Goal: Information Seeking & Learning: Learn about a topic

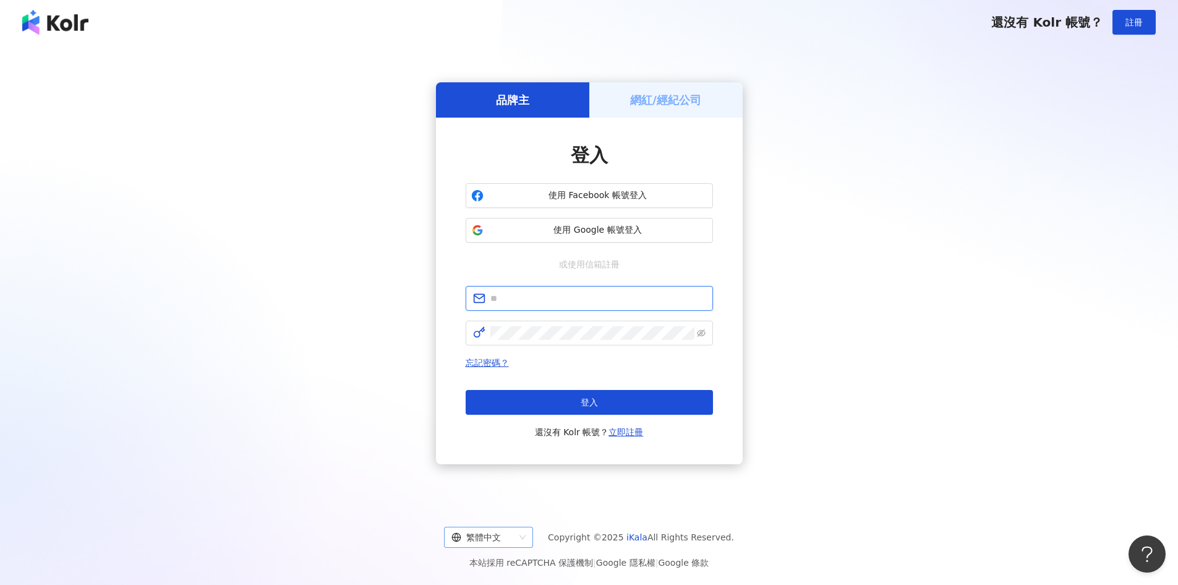
type input "**********"
click at [507, 539] on div "繁體中文" at bounding box center [483, 537] width 63 height 20
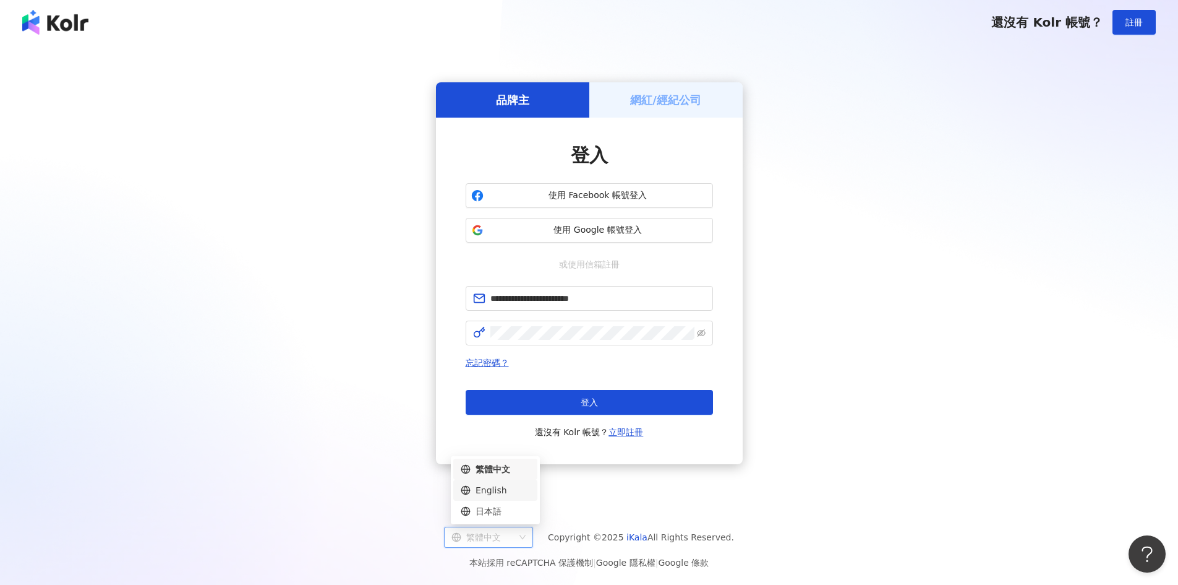
click at [492, 491] on div "English" at bounding box center [495, 490] width 69 height 14
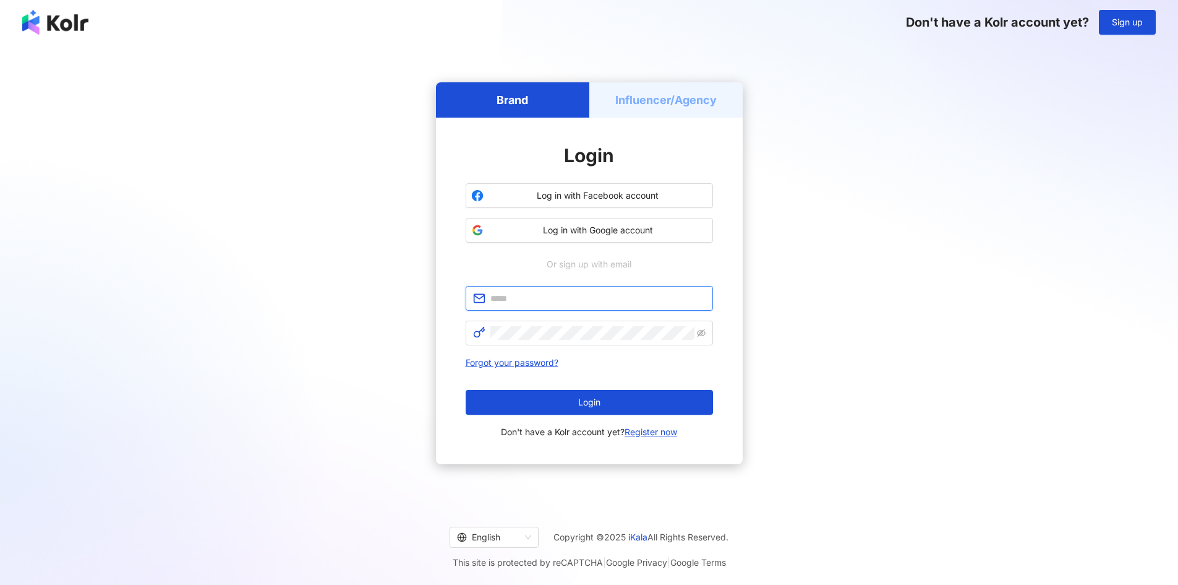
type input "**********"
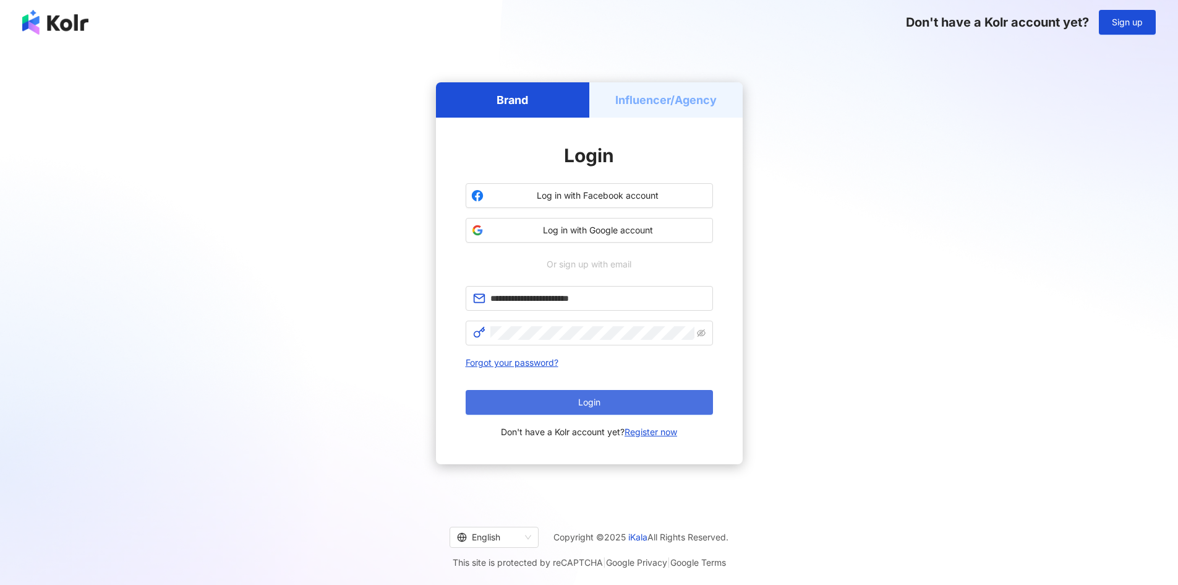
click at [619, 406] on button "Login" at bounding box center [589, 402] width 247 height 25
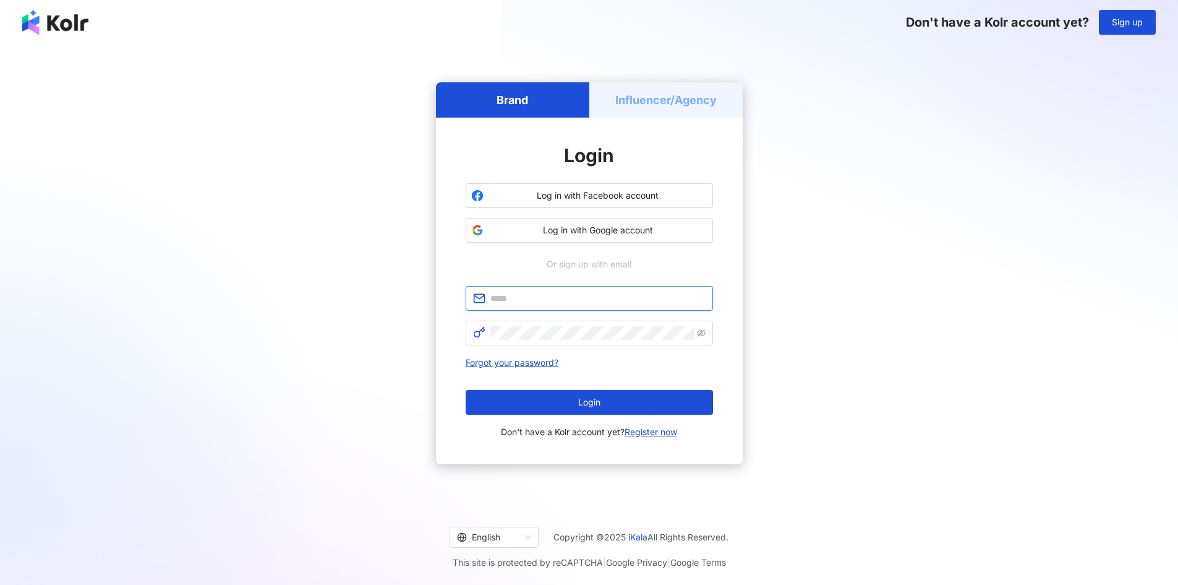
type input "**********"
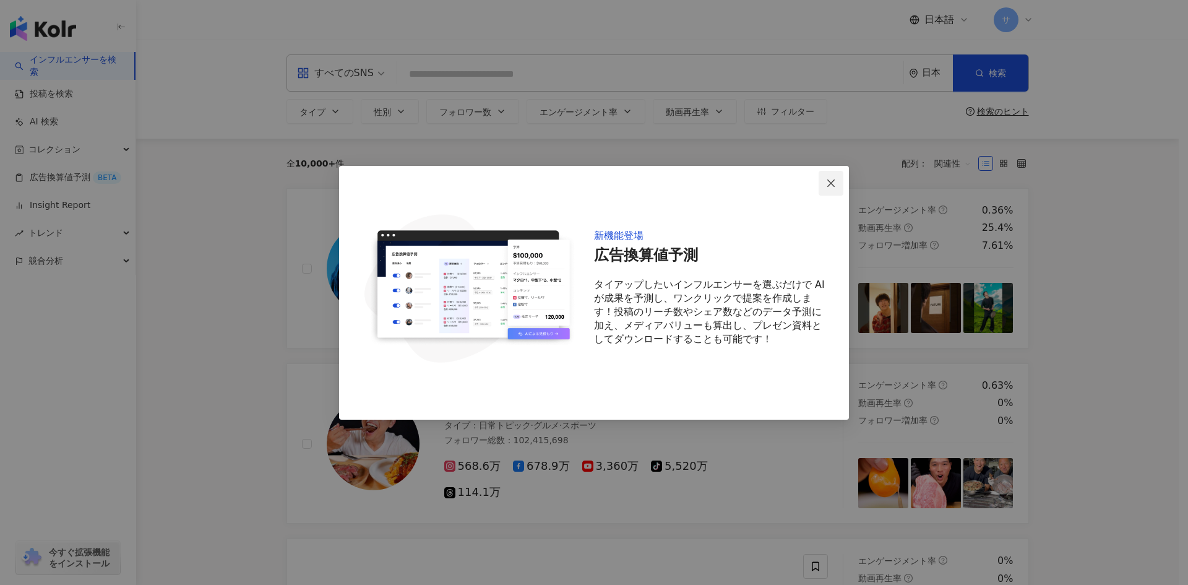
click at [832, 186] on icon "close" at bounding box center [831, 183] width 10 height 10
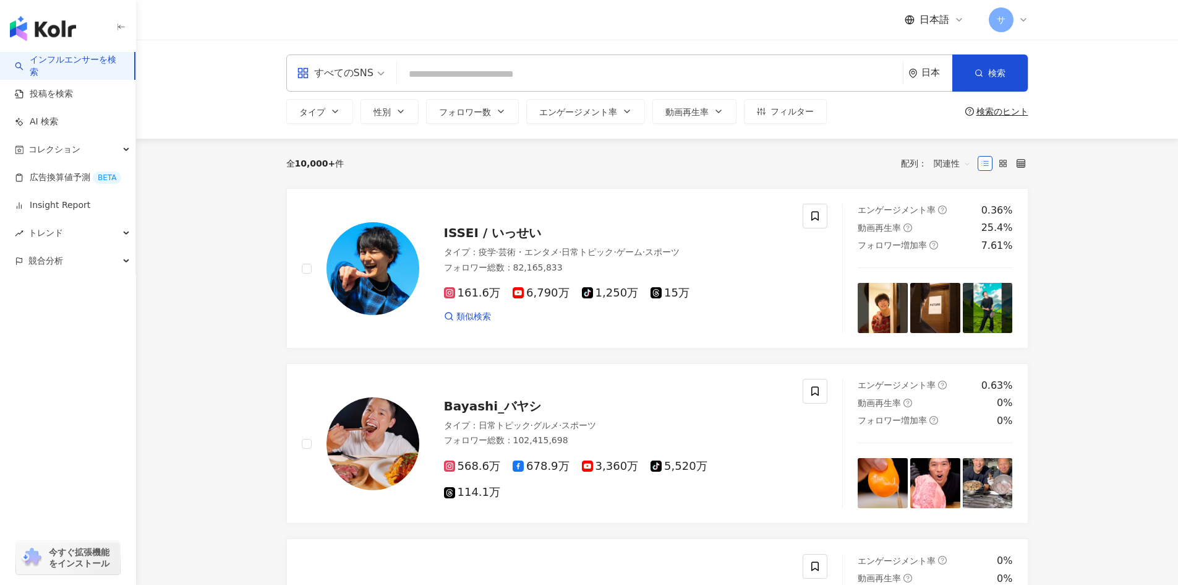
click at [744, 60] on div "すべてのSNS 日本 検索" at bounding box center [657, 72] width 742 height 37
click at [672, 84] on input "search" at bounding box center [650, 74] width 496 height 24
click at [781, 111] on span "フィルター" at bounding box center [792, 111] width 43 height 10
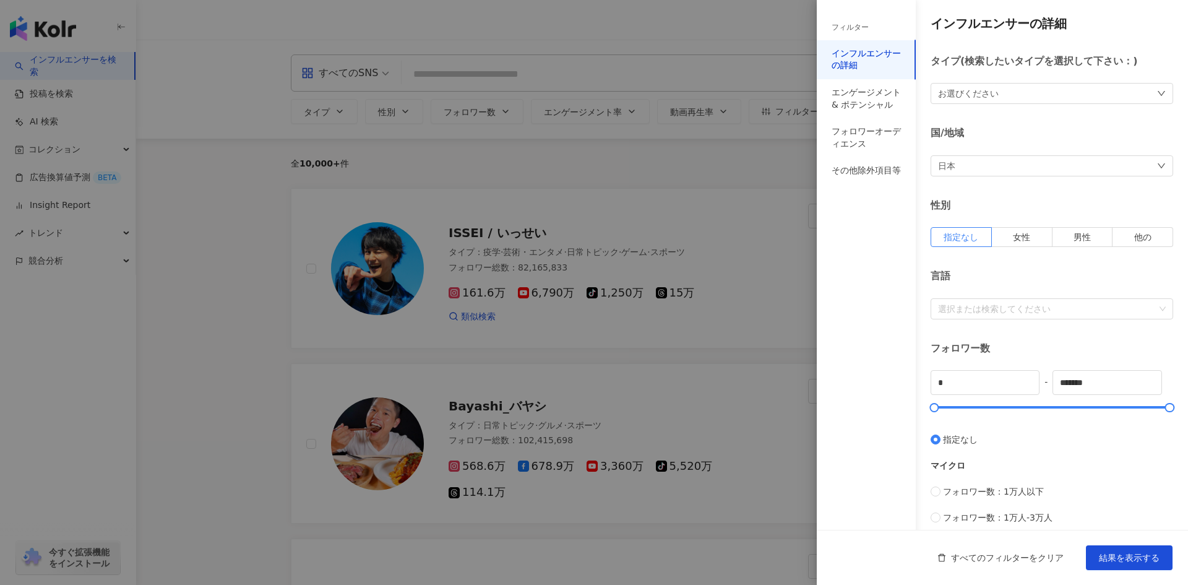
click at [679, 169] on div at bounding box center [594, 292] width 1188 height 585
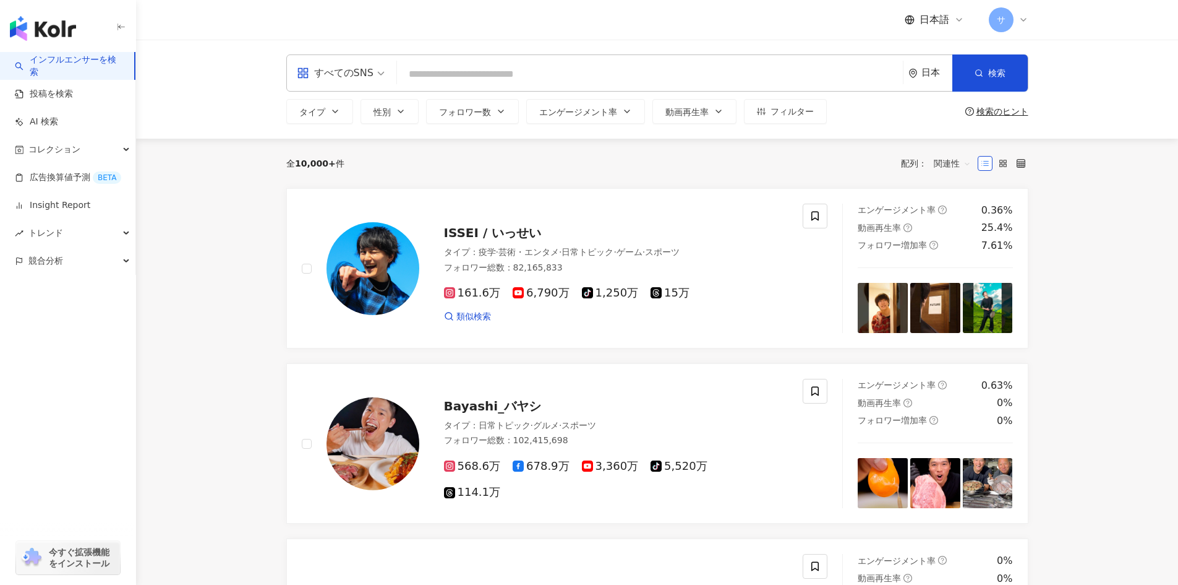
click at [843, 76] on input "search" at bounding box center [650, 74] width 496 height 24
click at [807, 116] on span "フィルター" at bounding box center [792, 111] width 43 height 10
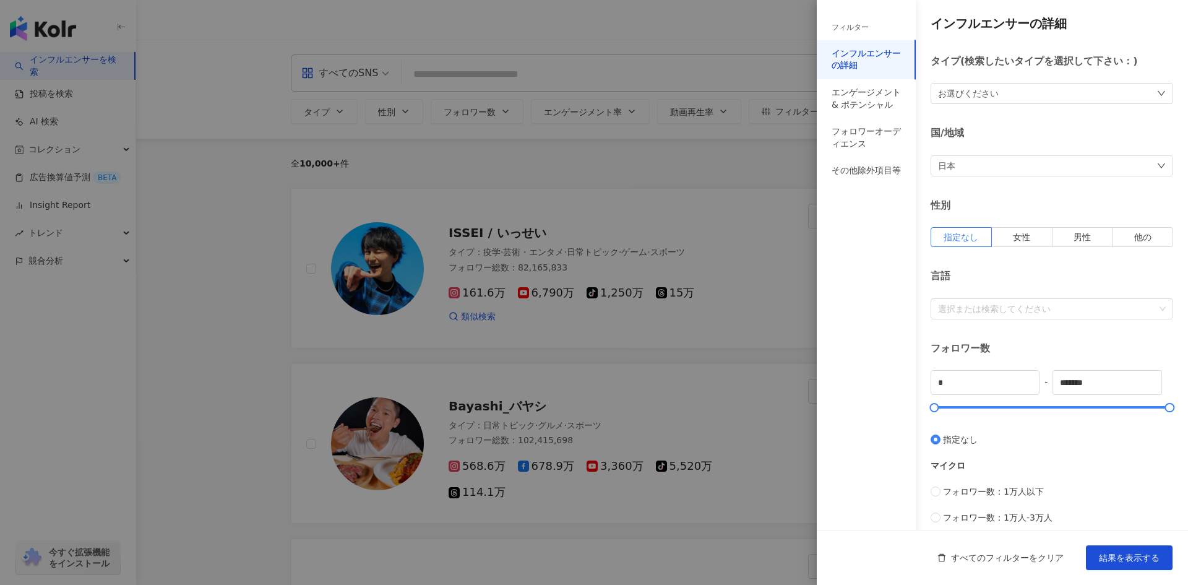
click at [1052, 97] on div "お選びください" at bounding box center [1051, 93] width 243 height 21
click at [1052, 97] on div "お選びください 芸術・エンタメ 美容・ファッション 気候・環境 日常トピック 教育・学習 ファミリー ファイナンス グルメ 占い ゲーム 法律・社会 ライフス…" at bounding box center [1051, 93] width 243 height 21
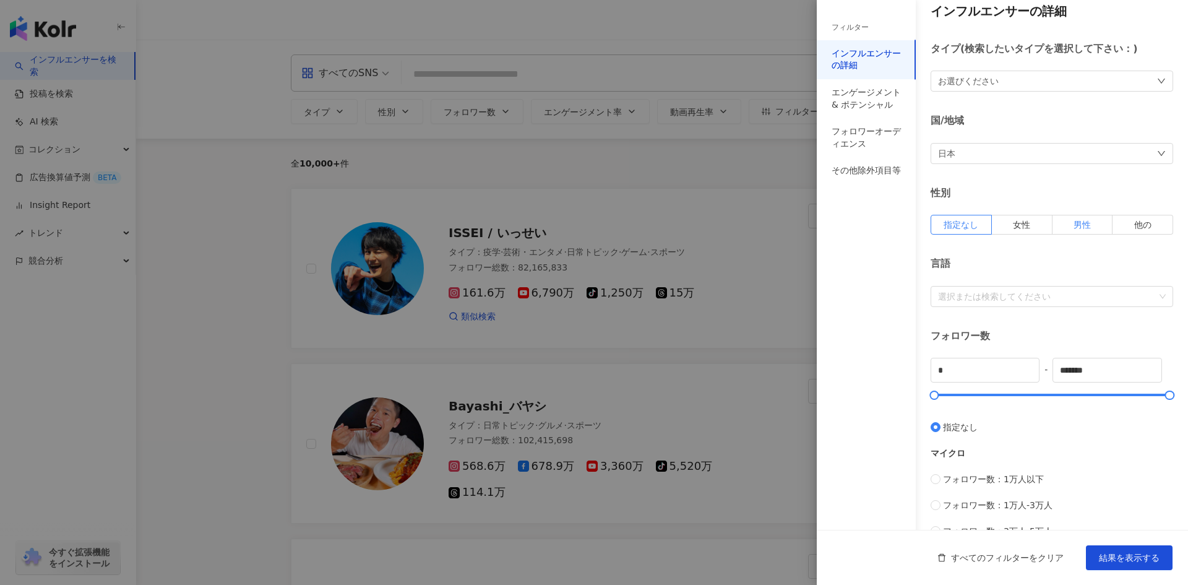
scroll to position [14, 0]
